Goal: Task Accomplishment & Management: Complete application form

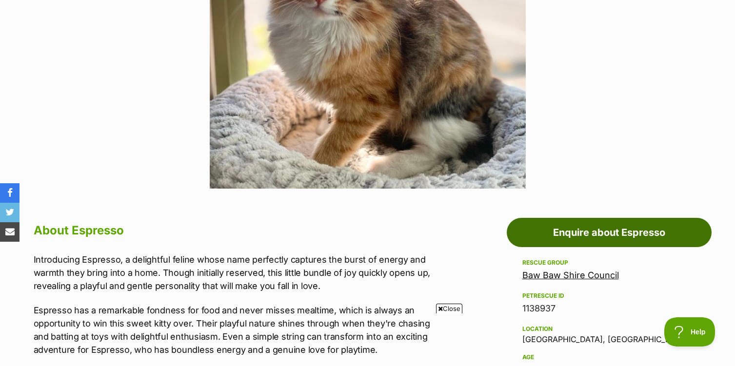
drag, startPoint x: 614, startPoint y: 219, endPoint x: 616, endPoint y: 225, distance: 6.0
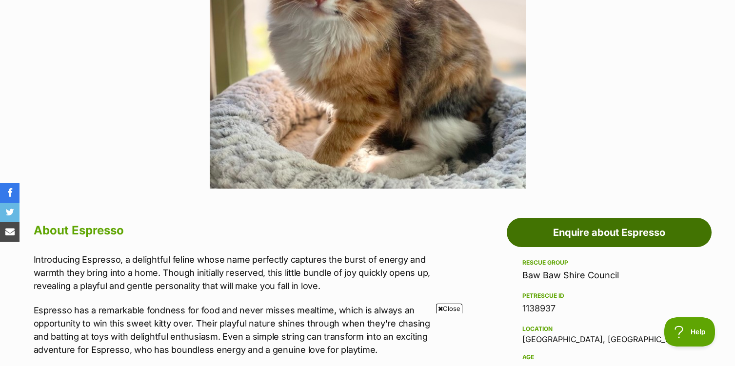
click at [559, 232] on link "Enquire about Espresso" at bounding box center [609, 232] width 205 height 29
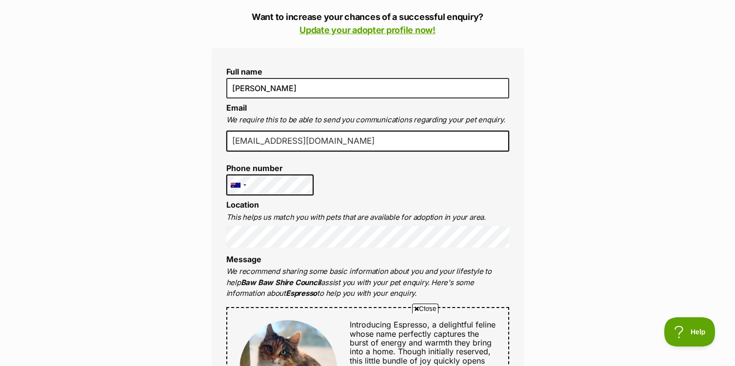
scroll to position [238, 0]
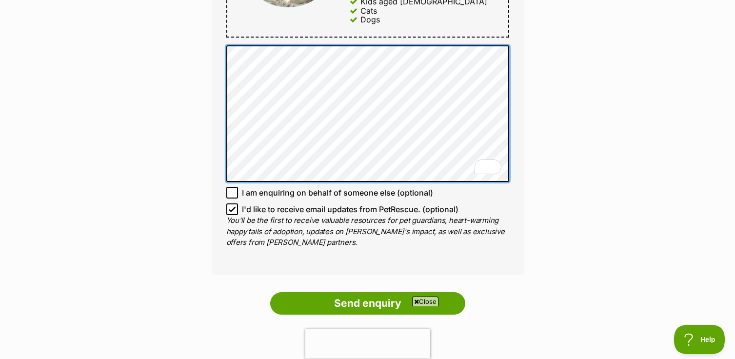
scroll to position [574, 0]
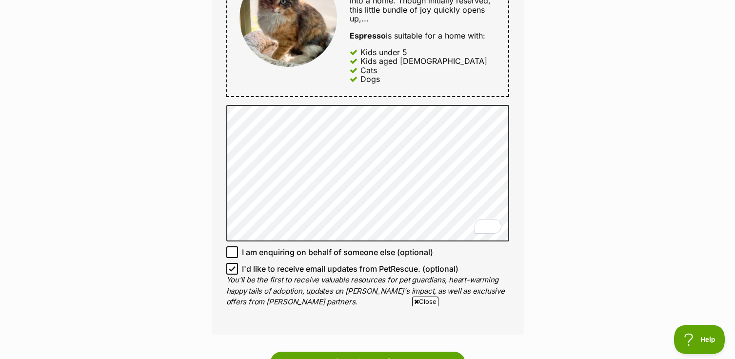
click at [352, 249] on span "I am enquiring on behalf of someone else (optional)" at bounding box center [337, 252] width 191 height 12
click at [238, 249] on input "I am enquiring on behalf of someone else (optional)" at bounding box center [232, 252] width 12 height 12
checkbox input "true"
click at [232, 270] on icon at bounding box center [232, 269] width 6 height 4
click at [232, 270] on input "I'd like to receive email updates from PetRescue. (optional)" at bounding box center [232, 269] width 12 height 12
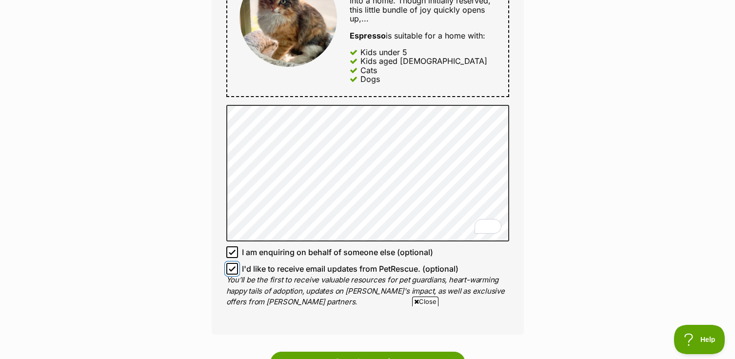
checkbox input "false"
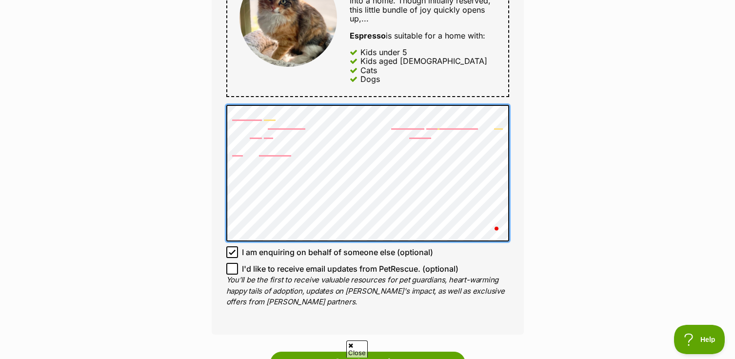
scroll to position [0, 0]
click at [280, 93] on div "Full name [PERSON_NAME] Email We require this to be able to send you communicat…" at bounding box center [368, 16] width 312 height 638
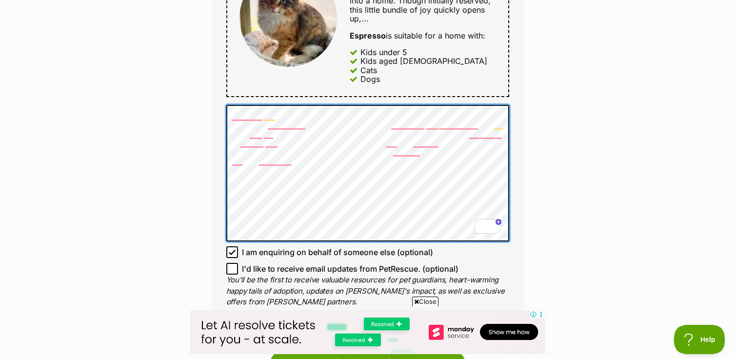
click at [206, 112] on div "Enquire about Espresso Want to increase your chances of a successful enquiry? U…" at bounding box center [367, 70] width 341 height 1110
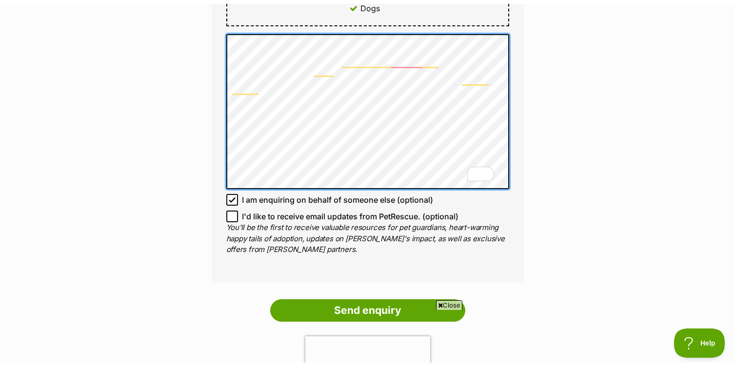
scroll to position [712, 0]
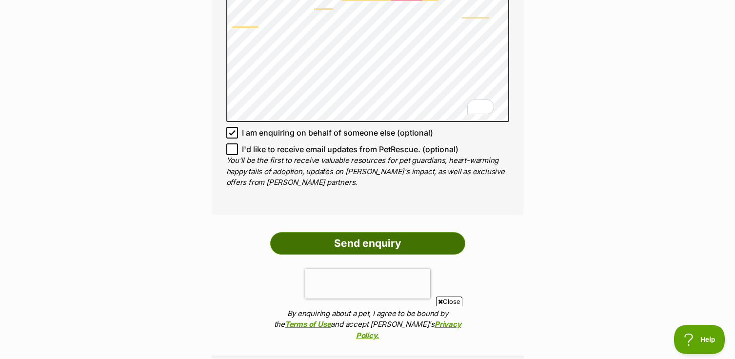
click at [374, 245] on input "Send enquiry" at bounding box center [367, 243] width 195 height 22
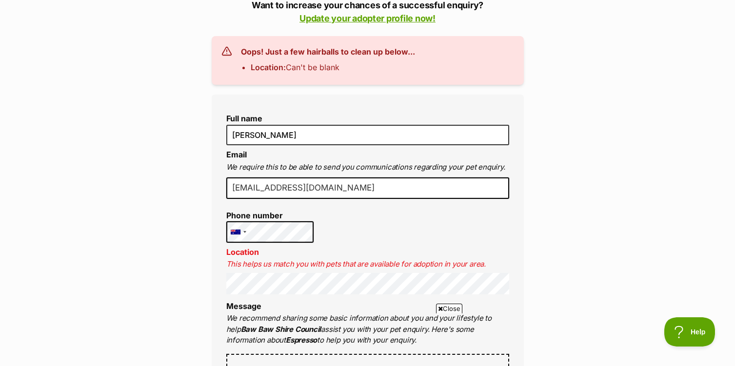
scroll to position [383, 0]
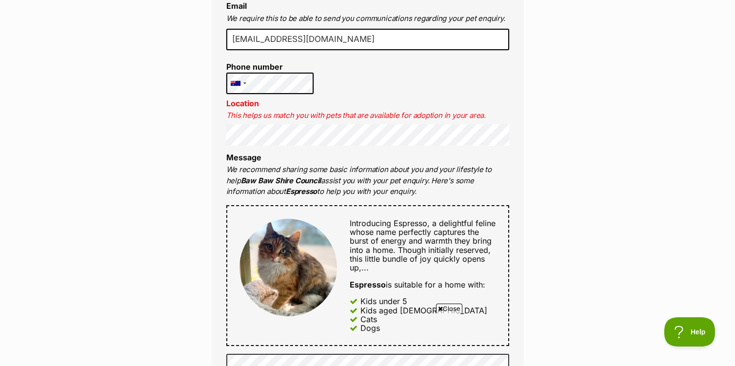
click at [155, 123] on div "Enquire about Espresso Want to increase your chances of a successful enquiry? U…" at bounding box center [367, 294] width 735 height 1179
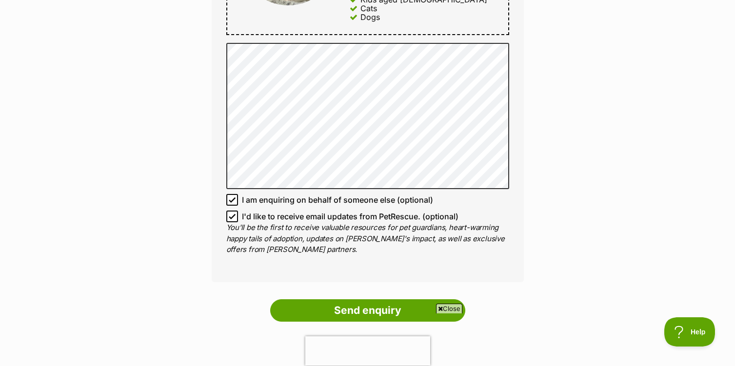
scroll to position [698, 0]
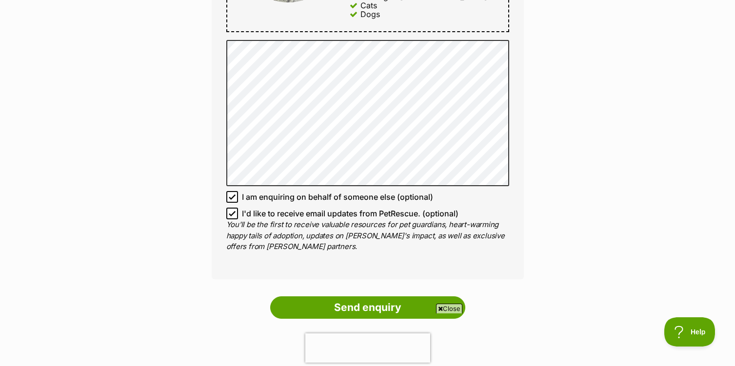
click at [234, 216] on icon at bounding box center [232, 213] width 7 height 7
click at [234, 216] on input "I'd like to receive email updates from PetRescue. (optional)" at bounding box center [232, 214] width 12 height 12
checkbox input "false"
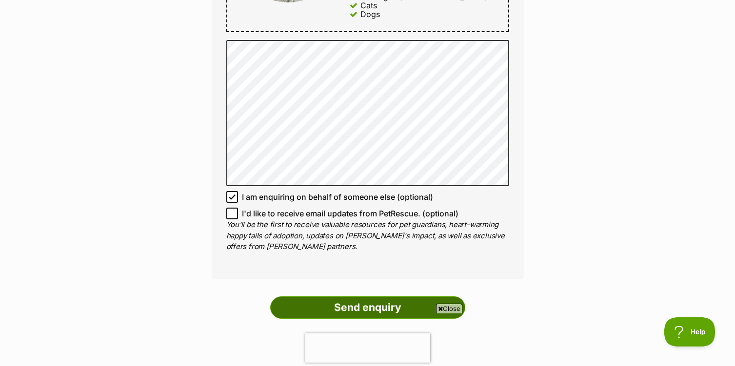
click at [368, 311] on input "Send enquiry" at bounding box center [367, 308] width 195 height 22
